Goal: Task Accomplishment & Management: Manage account settings

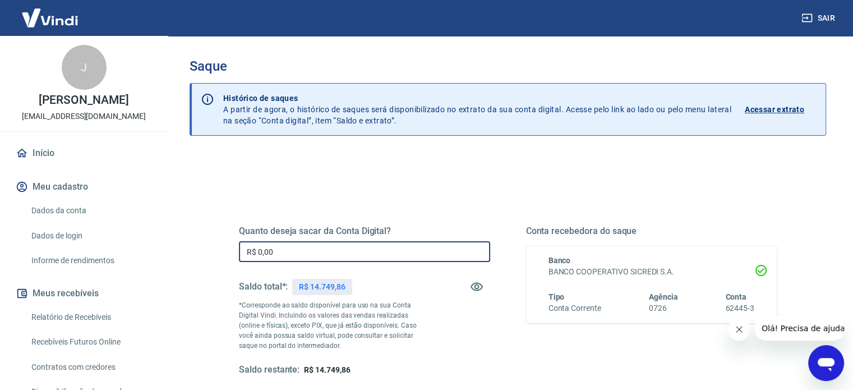
click at [286, 255] on input "R$ 0,00" at bounding box center [364, 251] width 251 height 21
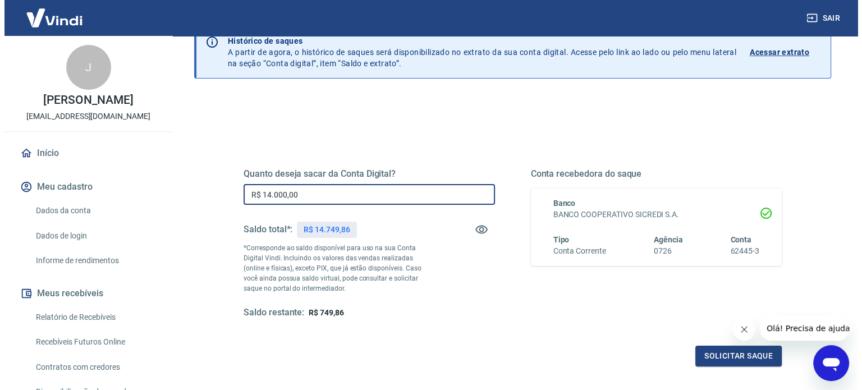
scroll to position [112, 0]
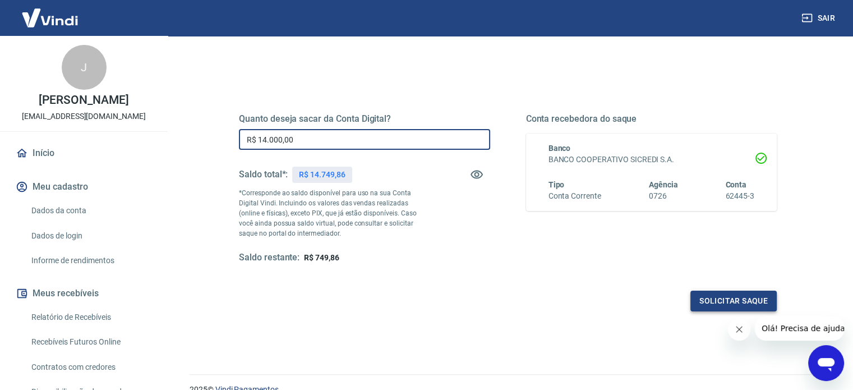
type input "R$ 14.000,00"
click at [716, 300] on button "Solicitar saque" at bounding box center [734, 301] width 86 height 21
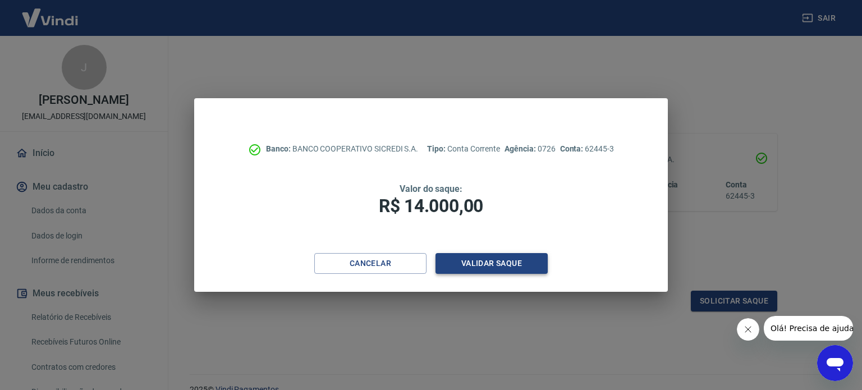
click at [494, 262] on button "Validar saque" at bounding box center [491, 263] width 112 height 21
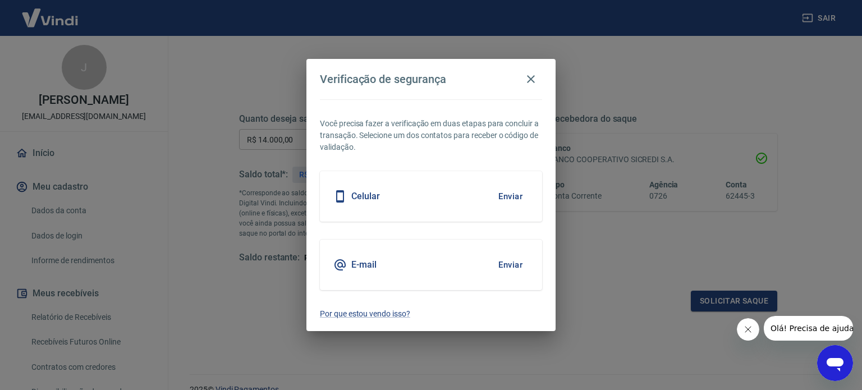
click at [368, 264] on h5 "E-mail" at bounding box center [363, 264] width 25 height 11
click at [511, 265] on button "Enviar" at bounding box center [510, 265] width 36 height 24
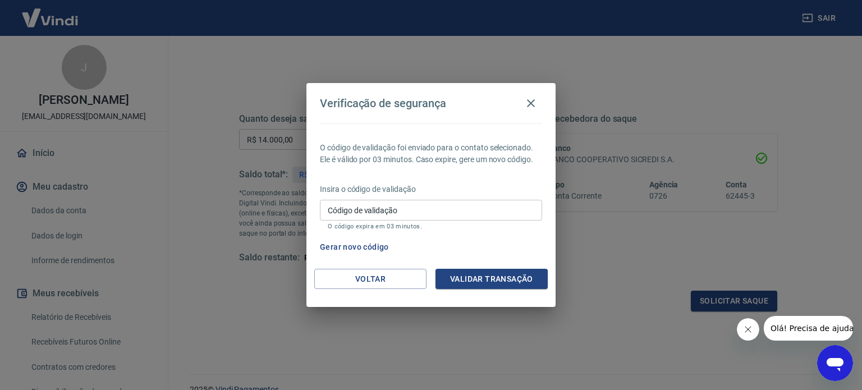
click at [418, 210] on input "Código de validação" at bounding box center [431, 210] width 222 height 21
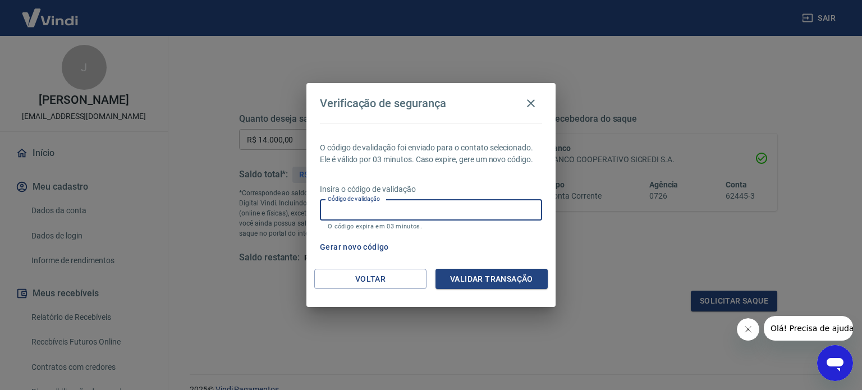
paste input "214903"
type input "214903"
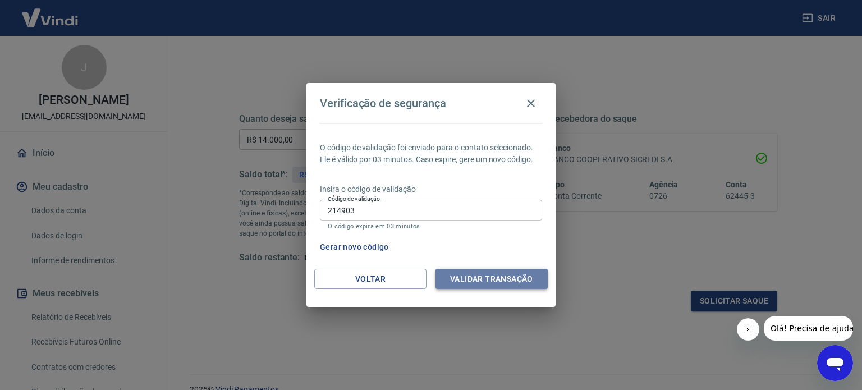
click at [481, 278] on button "Validar transação" at bounding box center [491, 279] width 112 height 21
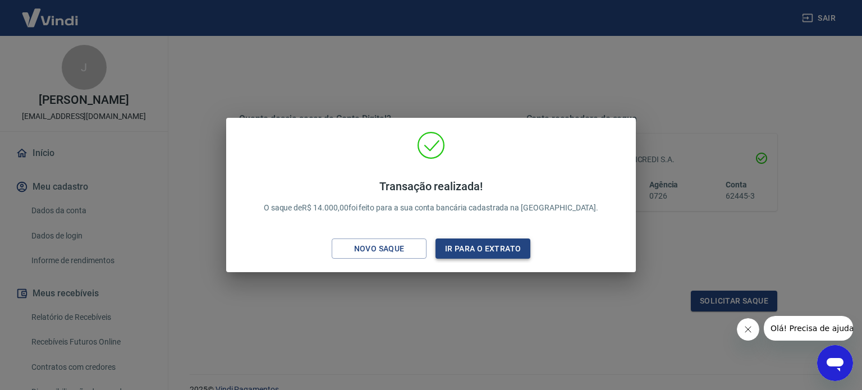
click at [493, 251] on button "Ir para o extrato" at bounding box center [482, 248] width 95 height 21
